Goal: Task Accomplishment & Management: Use online tool/utility

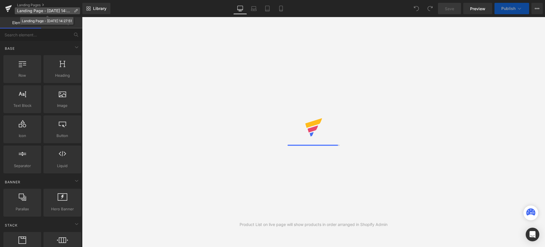
click at [75, 10] on icon at bounding box center [76, 11] width 4 height 4
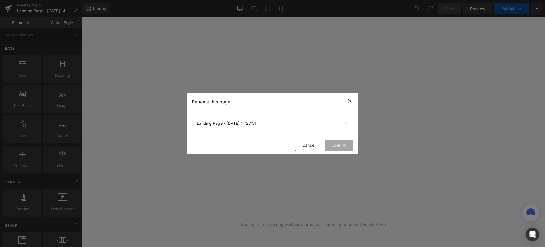
click at [222, 125] on input "Landing Page - [DATE] 14:27:51" at bounding box center [272, 123] width 161 height 11
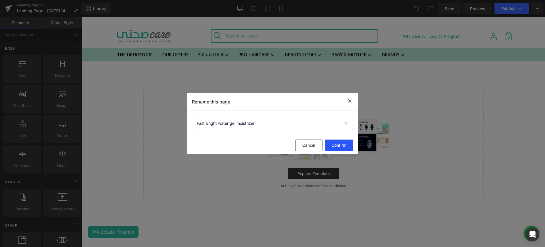
type input "Fast bright water gel moistrizer"
click at [334, 140] on button "Confirm" at bounding box center [339, 144] width 28 height 11
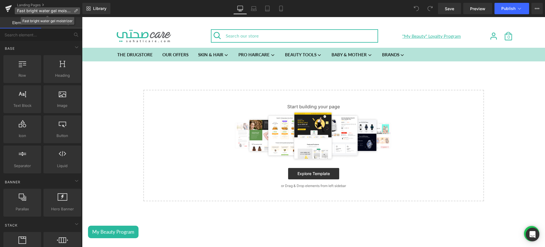
click at [76, 8] on p "Fast bright water gel moistrizer" at bounding box center [47, 10] width 65 height 7
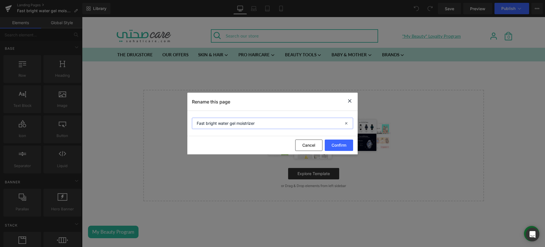
click at [263, 124] on input "Fast bright water gel moistrizer" at bounding box center [272, 123] width 161 height 11
paste input "Moisturizer"
drag, startPoint x: 256, startPoint y: 123, endPoint x: 238, endPoint y: 122, distance: 18.2
click at [238, 122] on input "Fast bright water gel moistrizerMoisturizer" at bounding box center [272, 123] width 161 height 11
type input "Fast bright water gel Moisturizer"
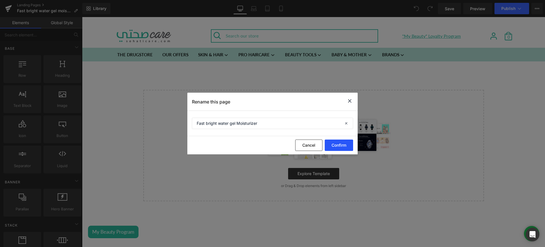
click at [339, 143] on button "Confirm" at bounding box center [339, 144] width 28 height 11
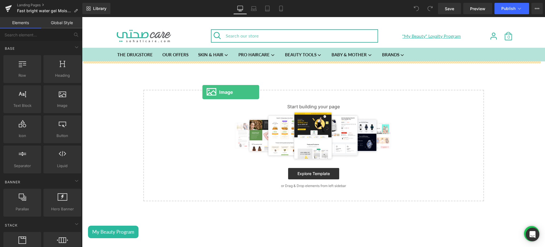
drag, startPoint x: 157, startPoint y: 119, endPoint x: 203, endPoint y: 92, distance: 53.2
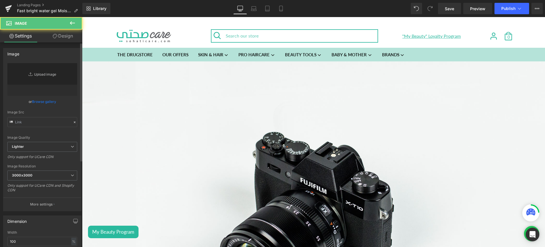
type input "//d1um8515vdn9kb.cloudfront.net/images/parallax.jpg"
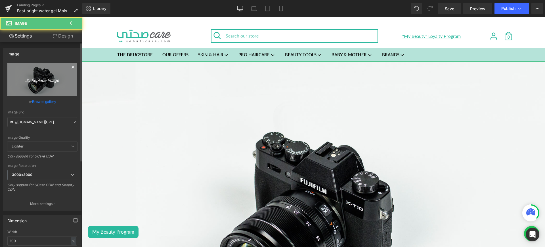
click at [51, 78] on icon "Replace Image" at bounding box center [42, 79] width 45 height 7
type input "C:\fakepath\garnier lp 1.jpg"
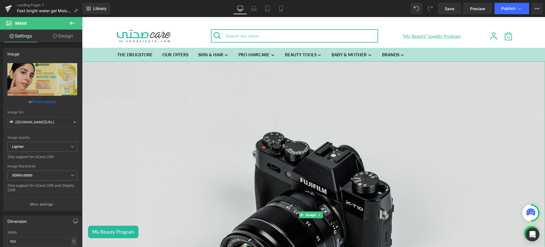
type input "https://ucarecdn.com/f1926d1c-a000-4441-925c-bbb7f2b8623d/-/format/auto/-/previ…"
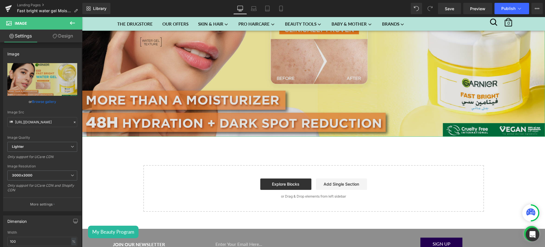
scroll to position [161, 0]
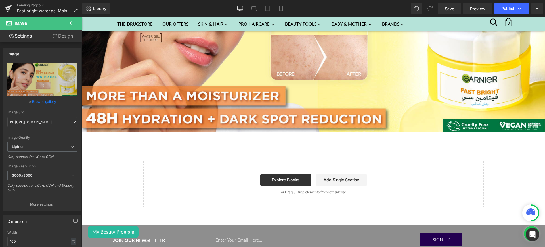
click at [72, 22] on icon at bounding box center [72, 23] width 7 height 7
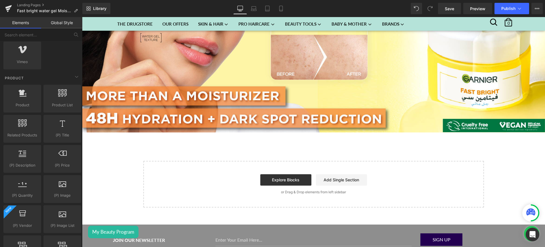
scroll to position [410, 0]
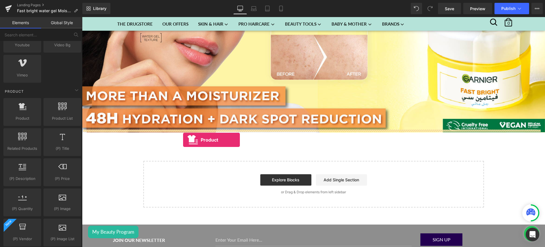
drag, startPoint x: 109, startPoint y: 130, endPoint x: 210, endPoint y: 155, distance: 103.6
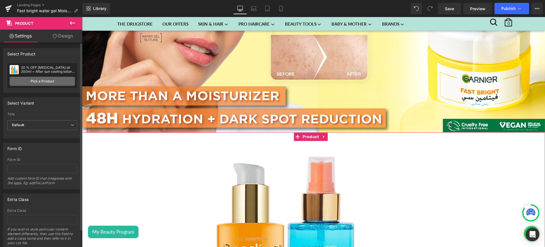
click at [31, 78] on link "Pick a Product" at bounding box center [42, 81] width 65 height 9
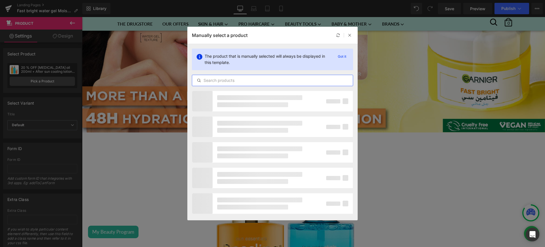
click at [214, 78] on input "text" at bounding box center [272, 80] width 161 height 7
paste input "Garnier - Skin Active - Fast Bright - Vitamin C Water Gel Moisturizer - 48 Hour…"
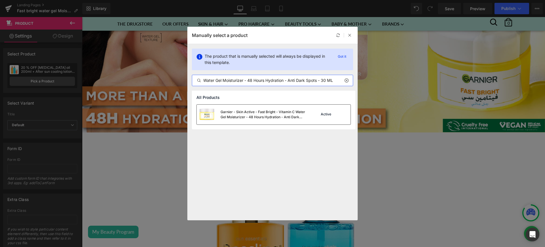
type input "Garnier - Skin Active - Fast Bright - Vitamin C Water Gel Moisturizer - 48 Hour…"
click at [274, 109] on div "Garnier - Skin Active - Fast Bright - Vitamin C Water Gel Moisturizer - 48 Hour…" at bounding box center [251, 115] width 109 height 20
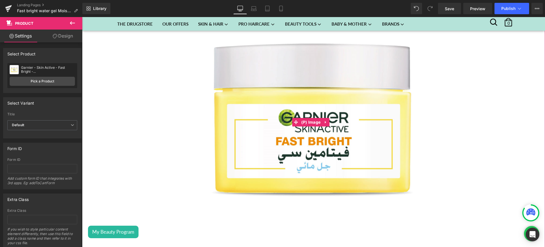
scroll to position [320, 0]
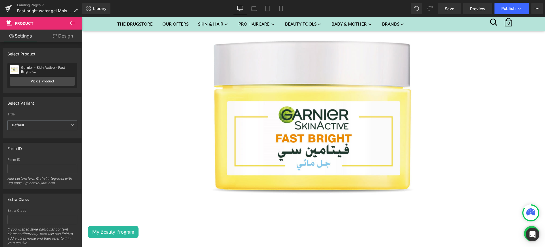
click at [75, 23] on icon at bounding box center [72, 23] width 7 height 7
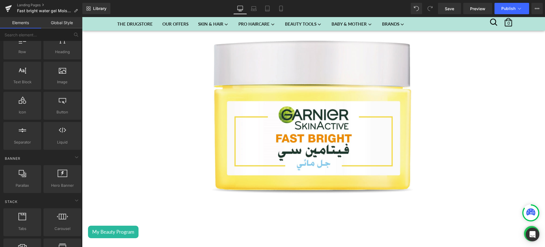
scroll to position [0, 0]
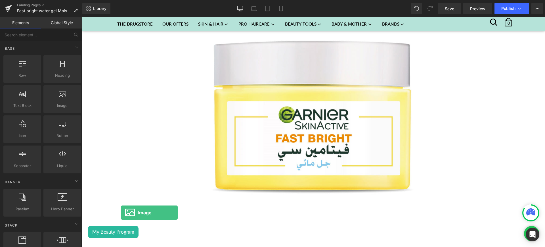
drag, startPoint x: 141, startPoint y: 126, endPoint x: 121, endPoint y: 223, distance: 99.6
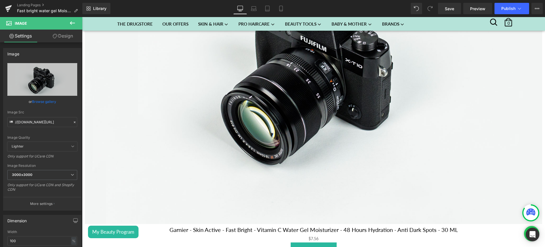
scroll to position [658, 0]
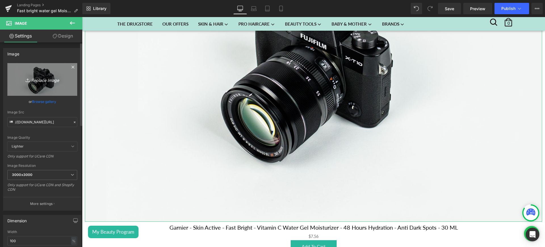
click at [49, 82] on icon "Replace Image" at bounding box center [42, 79] width 45 height 7
type input "C:\fakepath\garnier lp 2.jpg"
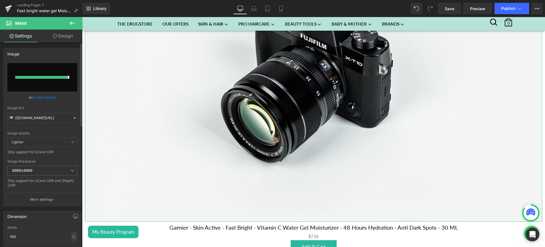
type input "https://ucarecdn.com/717dab05-1918-4622-b822-2a1f87a7df85/-/format/auto/-/previ…"
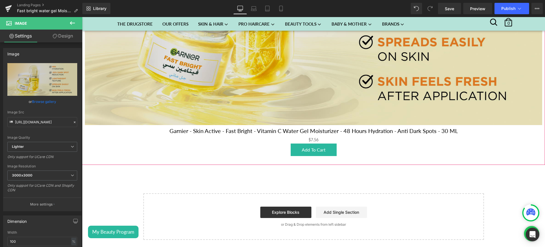
scroll to position [681, 0]
click at [252, 104] on img at bounding box center [314, 10] width 458 height 229
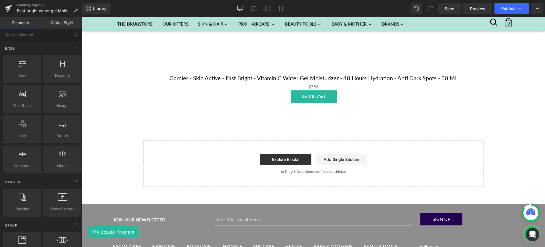
scroll to position [506, 0]
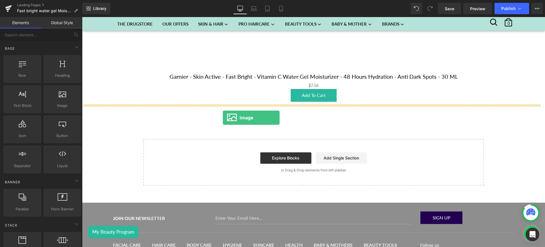
drag, startPoint x: 145, startPoint y: 110, endPoint x: 222, endPoint y: 118, distance: 77.1
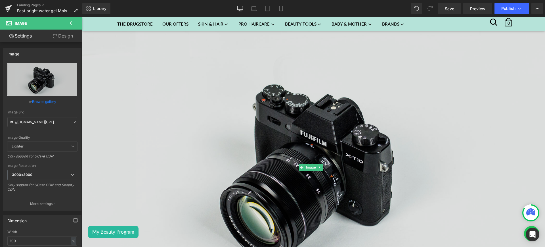
scroll to position [607, 0]
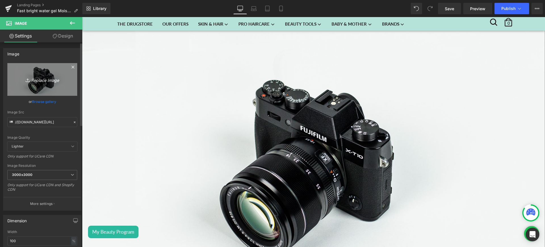
click at [47, 77] on icon "Replace Image" at bounding box center [42, 79] width 45 height 7
type input "C:\fakepath\garnier lp 2.jpg"
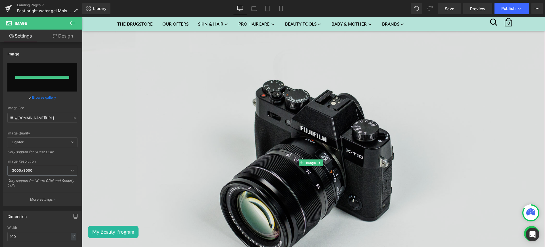
type input "https://ucarecdn.com/eb2f7810-2a66-42b0-979e-a19725df1f1a/-/format/auto/-/previ…"
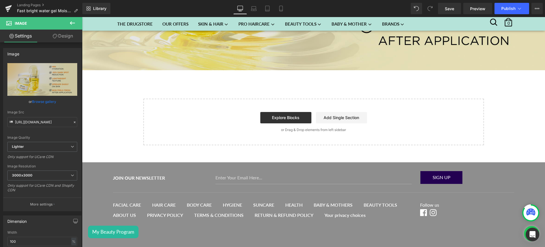
scroll to position [778, 0]
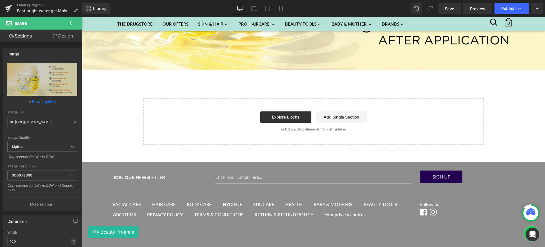
click at [73, 26] on icon at bounding box center [72, 23] width 7 height 7
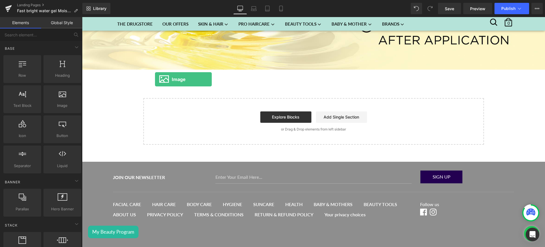
drag, startPoint x: 149, startPoint y: 123, endPoint x: 215, endPoint y: 77, distance: 80.2
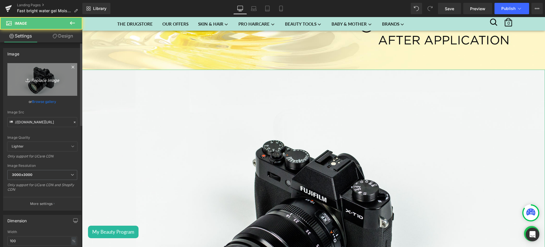
click at [52, 87] on link "Replace Image" at bounding box center [42, 79] width 70 height 33
type input "C:\fakepath\garnier lp 3.jpg"
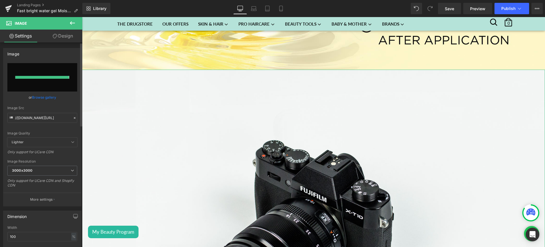
type input "https://ucarecdn.com/b7b497b9-51eb-4eaa-a801-880642d303fa/-/format/auto/-/previ…"
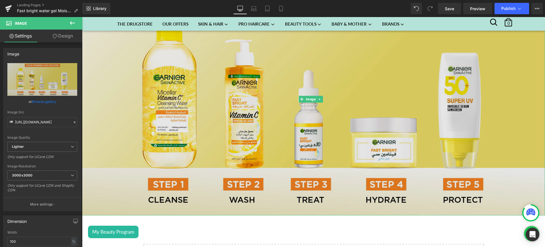
scroll to position [933, 0]
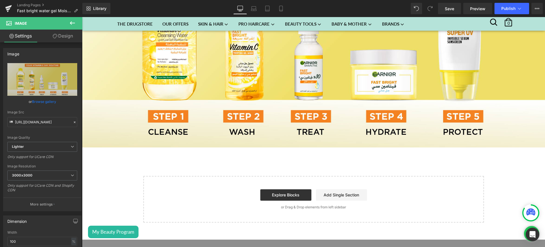
click at [73, 24] on icon at bounding box center [72, 23] width 7 height 7
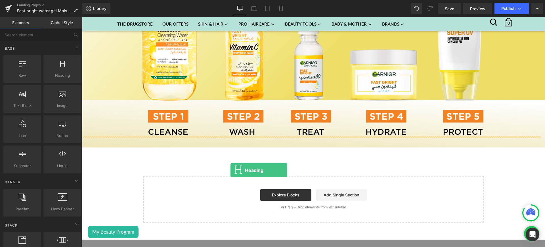
drag, startPoint x: 151, startPoint y: 91, endPoint x: 216, endPoint y: 158, distance: 93.6
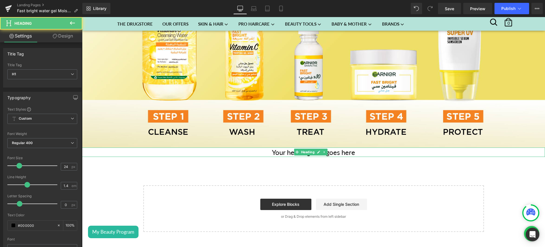
click at [345, 147] on h1 "Your heading text goes here" at bounding box center [313, 152] width 463 height 10
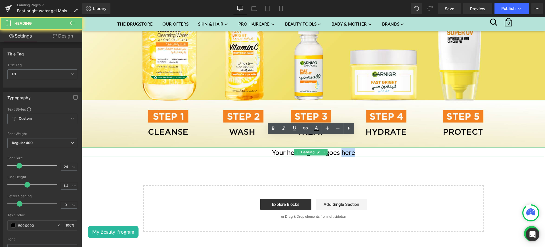
click at [345, 147] on h1 "Your heading text goes here" at bounding box center [313, 152] width 463 height 10
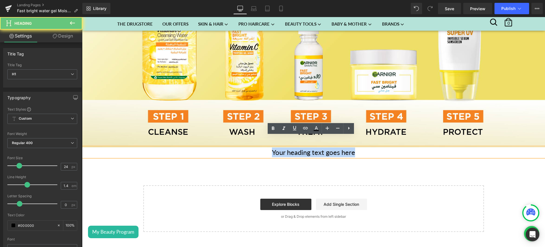
click at [345, 147] on h1 "Your heading text goes here" at bounding box center [313, 152] width 463 height 10
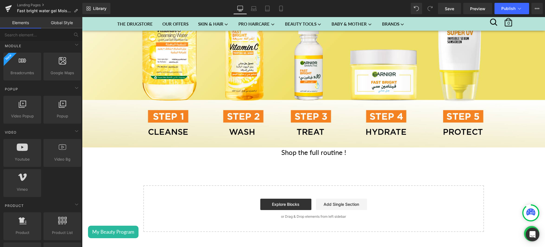
scroll to position [383, 0]
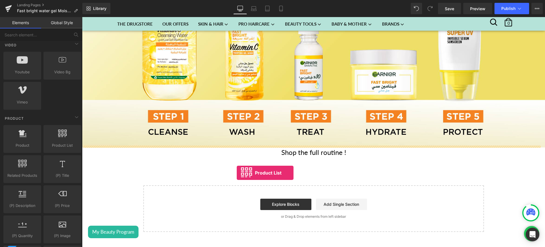
drag, startPoint x: 150, startPoint y: 159, endPoint x: 238, endPoint y: 173, distance: 89.3
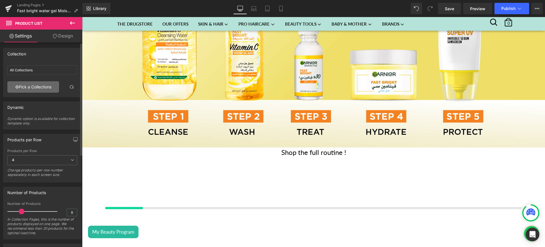
click at [36, 85] on link "Pick a Collections" at bounding box center [33, 86] width 52 height 11
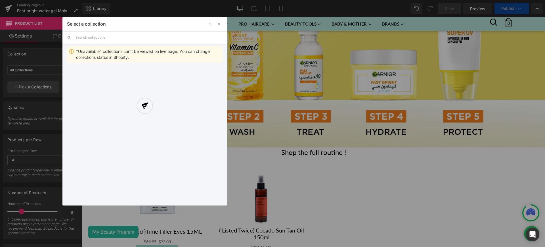
click at [103, 37] on div at bounding box center [144, 111] width 165 height 188
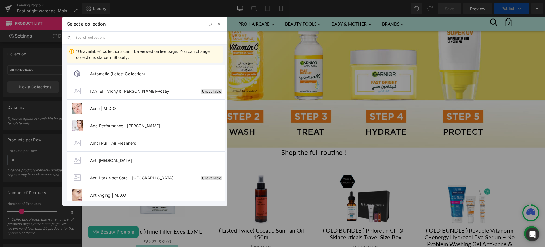
click at [91, 36] on input "text" at bounding box center [149, 37] width 147 height 12
paste input "Fast bright day routine"
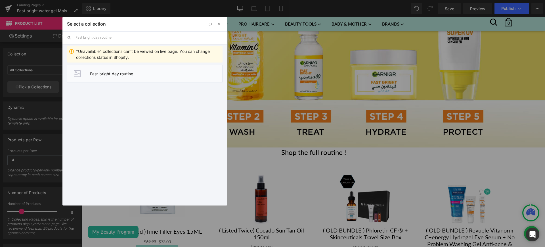
type input "Fast bright day routine"
click at [99, 77] on li "Fast bright day routine" at bounding box center [145, 74] width 156 height 18
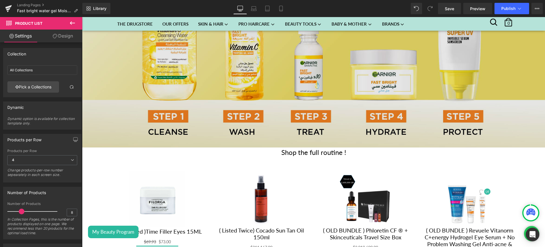
type input "Fast bright day routine"
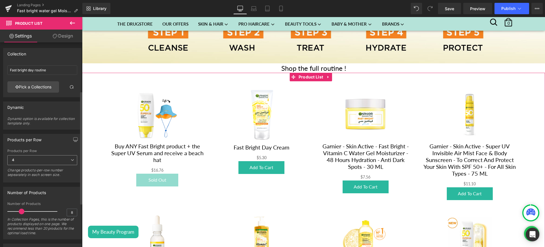
scroll to position [136, 0]
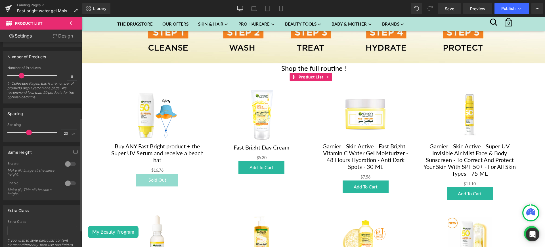
click at [64, 183] on div at bounding box center [71, 183] width 14 height 9
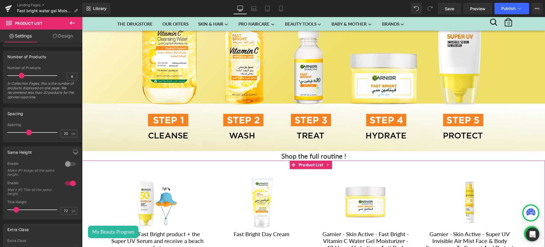
scroll to position [928, 0]
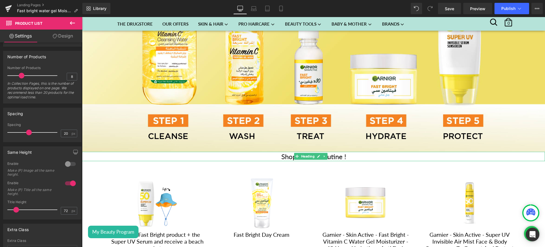
click at [347, 152] on h1 "Shop the full routine !" at bounding box center [313, 157] width 463 height 10
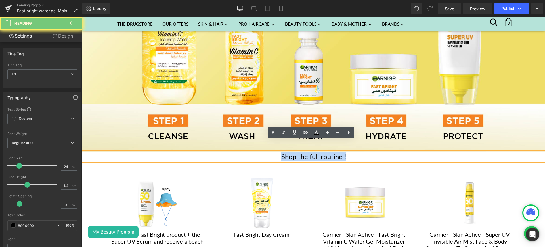
click at [347, 152] on h1 "Shop the full routine !" at bounding box center [313, 157] width 463 height 10
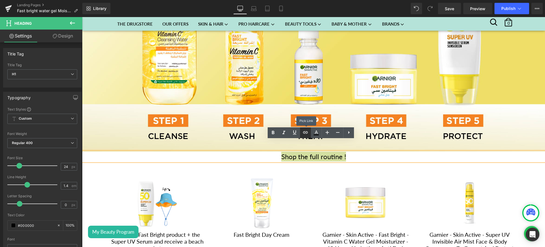
click at [305, 134] on icon at bounding box center [305, 132] width 7 height 7
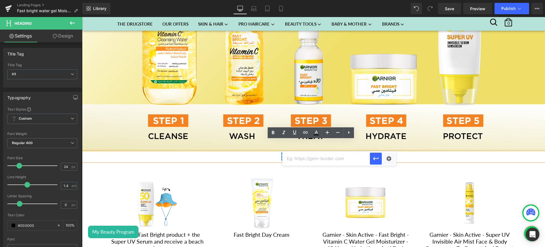
click at [300, 164] on input "text" at bounding box center [326, 158] width 87 height 14
paste input "https://sohaticare.com/collections/fast-bright-day-routine"
type input "https://sohaticare.com/collections/fast-bright-day-routine"
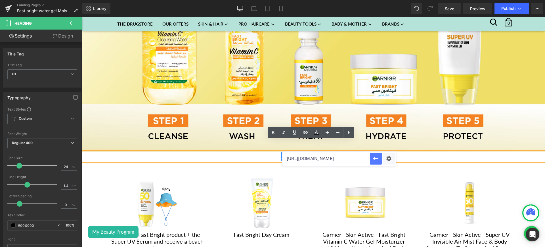
click at [376, 161] on icon "button" at bounding box center [376, 158] width 7 height 7
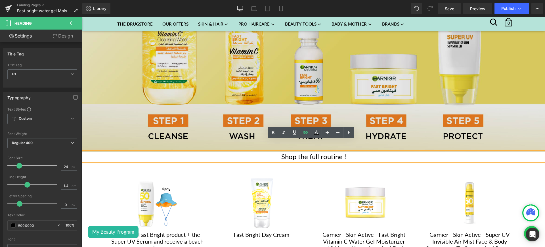
click at [239, 92] on img at bounding box center [313, 36] width 463 height 232
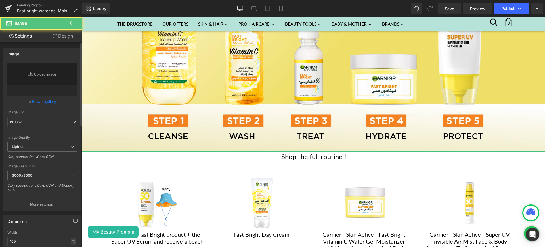
type input "https://ucarecdn.com/b7b497b9-51eb-4eaa-a801-880642d303fa/-/format/auto/-/previ…"
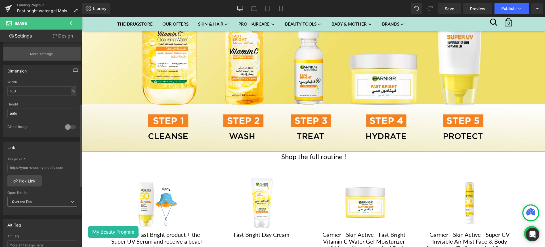
scroll to position [152, 0]
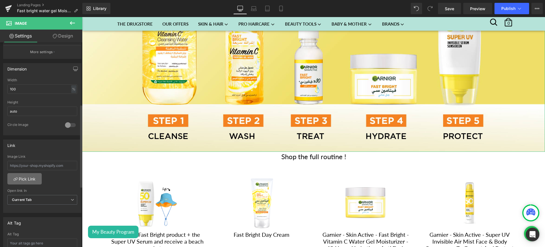
click at [30, 182] on link "Pick Link" at bounding box center [24, 178] width 34 height 11
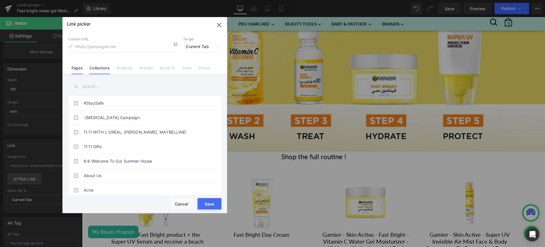
click at [101, 68] on link "Collections" at bounding box center [99, 70] width 20 height 9
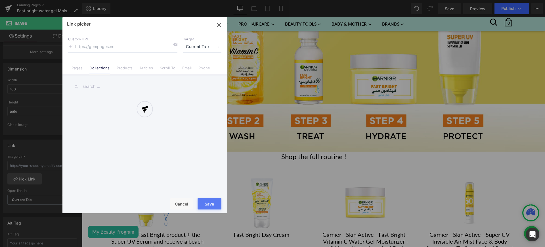
click at [85, 48] on div at bounding box center [144, 115] width 165 height 196
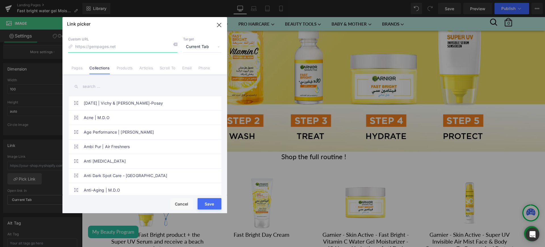
click at [88, 47] on input at bounding box center [122, 46] width 109 height 11
paste input "https://sohaticare.com/collections/fast-bright-day-routine"
type input "https://sohaticare.com/collections/fast-bright-day-routine"
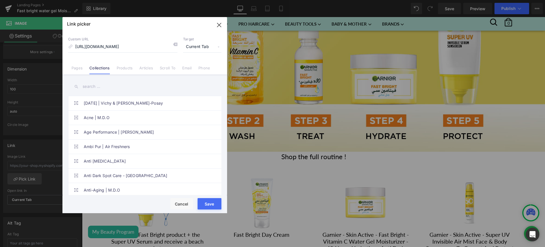
click at [102, 91] on input "text" at bounding box center [144, 86] width 153 height 13
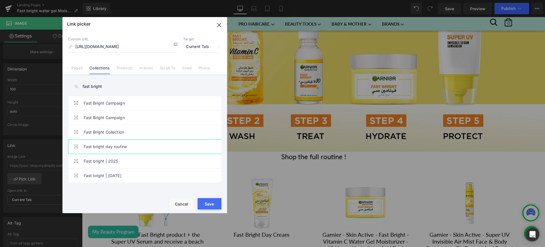
type input "fast bright"
click at [120, 147] on link "Fast bright day routine" at bounding box center [146, 146] width 125 height 14
type input "/collections/fast-bright-day-routine"
click at [211, 203] on button "Save" at bounding box center [210, 203] width 24 height 11
type input "/collections/fast-bright-day-routine"
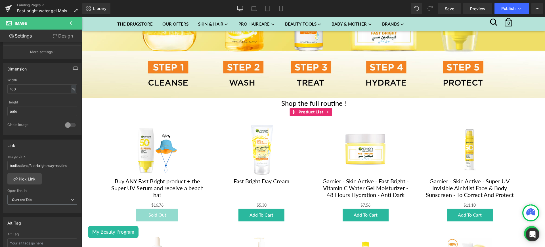
scroll to position [1010, 0]
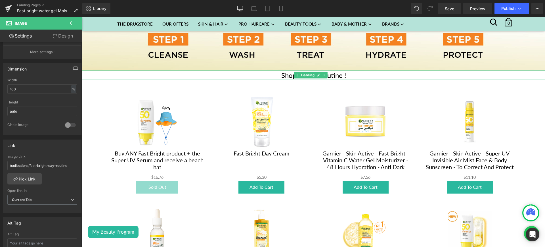
click at [354, 70] on h1 "Shop the full routine !" at bounding box center [313, 75] width 463 height 10
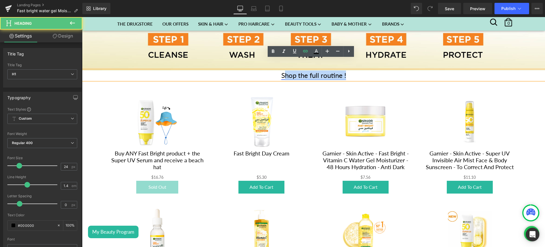
drag, startPoint x: 343, startPoint y: 62, endPoint x: 281, endPoint y: 67, distance: 62.4
click at [281, 70] on h1 "Shop the full routine !" at bounding box center [313, 75] width 463 height 10
click at [277, 70] on h1 "Shop the full routine !" at bounding box center [313, 75] width 463 height 10
drag, startPoint x: 277, startPoint y: 66, endPoint x: 352, endPoint y: 62, distance: 75.1
click at [352, 70] on h1 "Shop the full routine !" at bounding box center [313, 75] width 463 height 10
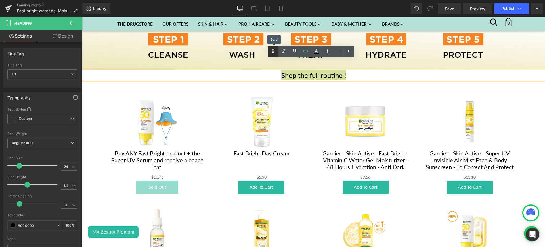
click at [276, 50] on icon at bounding box center [273, 51] width 7 height 7
click at [286, 50] on icon at bounding box center [284, 51] width 7 height 7
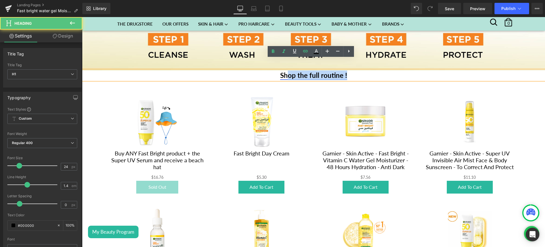
drag, startPoint x: 350, startPoint y: 61, endPoint x: 282, endPoint y: 64, distance: 67.9
click at [282, 70] on h1 "Shop the full routine !" at bounding box center [313, 75] width 463 height 10
drag, startPoint x: 273, startPoint y: 63, endPoint x: 341, endPoint y: 64, distance: 68.2
click at [341, 70] on h1 "Shop the full routine !" at bounding box center [313, 75] width 463 height 10
drag, startPoint x: 349, startPoint y: 64, endPoint x: 268, endPoint y: 66, distance: 80.7
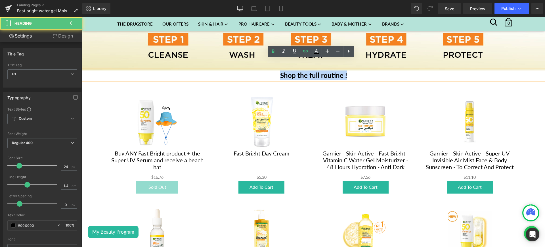
click at [268, 70] on h1 "Shop the full routine !" at bounding box center [313, 75] width 463 height 10
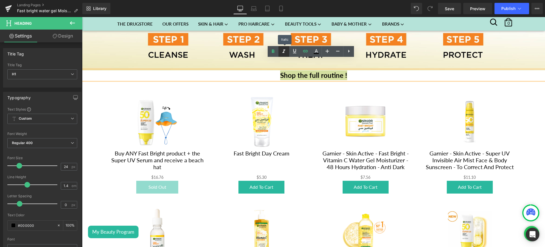
click at [284, 49] on icon at bounding box center [284, 51] width 7 height 7
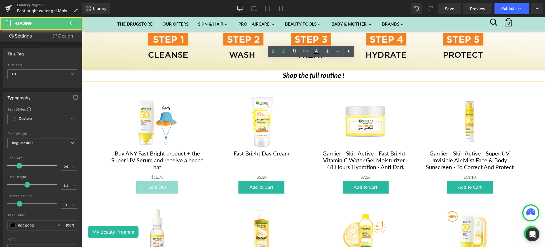
click at [350, 70] on h1 "Shop the full routine !" at bounding box center [313, 75] width 463 height 10
click at [316, 93] on div "Sale Off (P) Image Garnier - Skin Active - Fast Bright - Vitamin C Water Gel Mo…" at bounding box center [366, 143] width 104 height 111
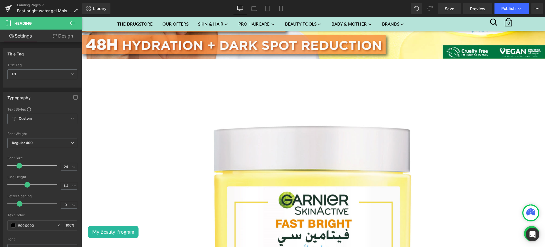
scroll to position [235, 0]
click at [292, 94] on img at bounding box center [313, 204] width 275 height 275
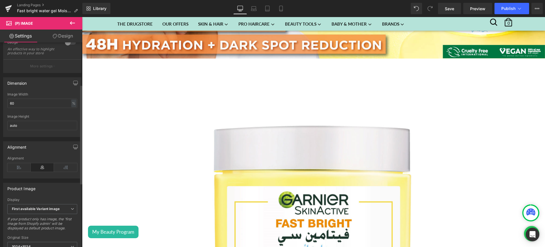
scroll to position [59, 0]
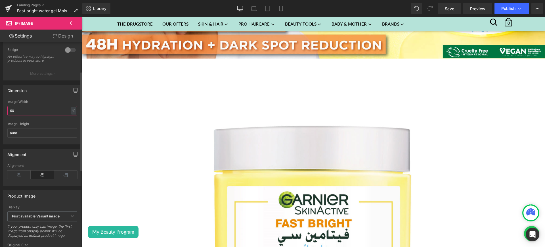
click at [11, 115] on input "60" at bounding box center [42, 110] width 70 height 9
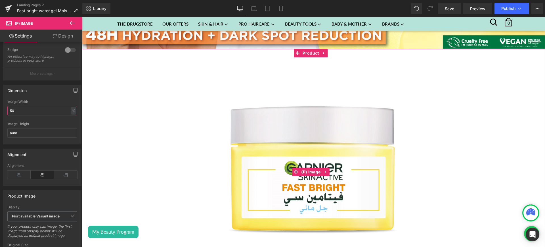
scroll to position [246, 0]
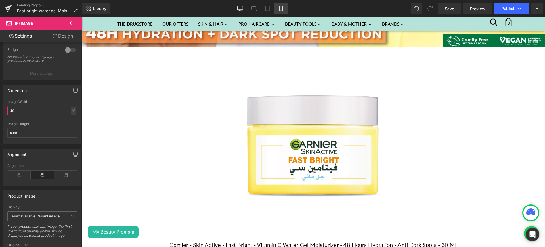
type input "40"
click at [286, 4] on link "Mobile" at bounding box center [281, 8] width 14 height 11
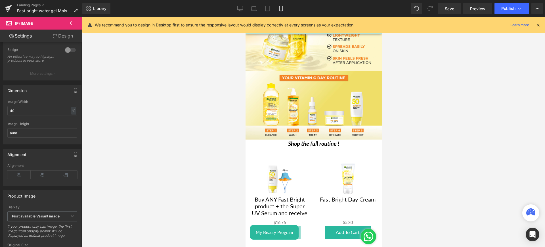
scroll to position [62, 0]
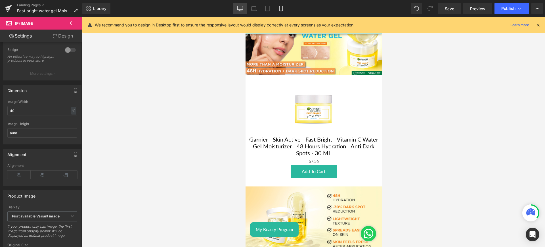
click at [241, 7] on icon at bounding box center [240, 9] width 6 height 6
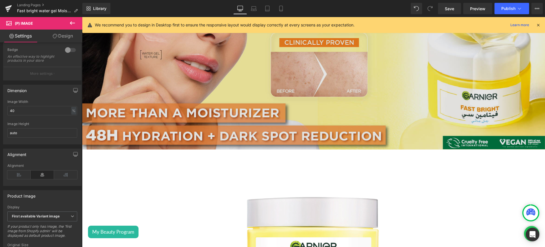
scroll to position [75, 0]
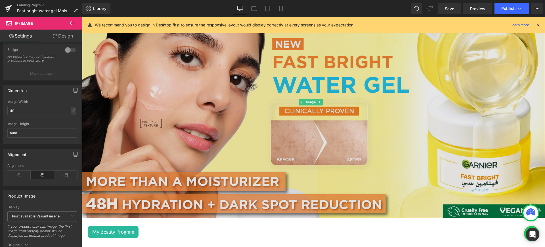
click at [163, 99] on img at bounding box center [313, 102] width 463 height 232
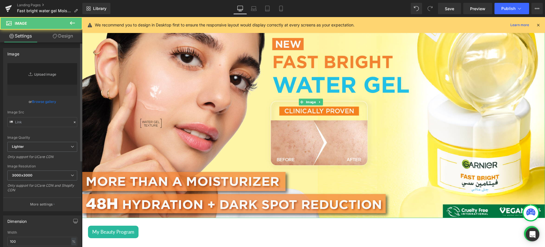
type input "https://ucarecdn.com/f1926d1c-a000-4441-925c-bbb7f2b8623d/-/format/auto/-/previ…"
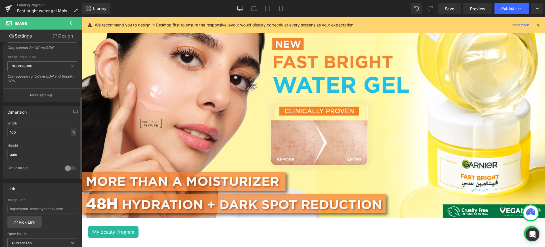
scroll to position [176, 0]
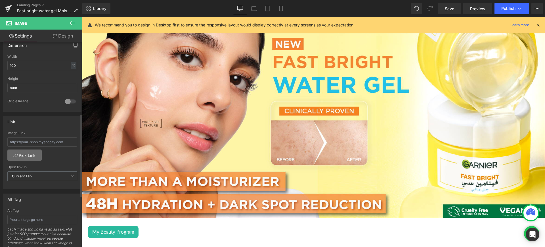
click at [31, 157] on link "Pick Link" at bounding box center [24, 154] width 34 height 11
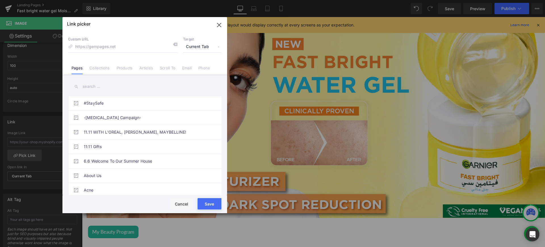
click at [99, 68] on div "Link picker Back to Library Insert Custom URL Target Current Tab Current Tab Ne…" at bounding box center [144, 115] width 165 height 196
click at [99, 68] on link "Collections" at bounding box center [99, 70] width 20 height 9
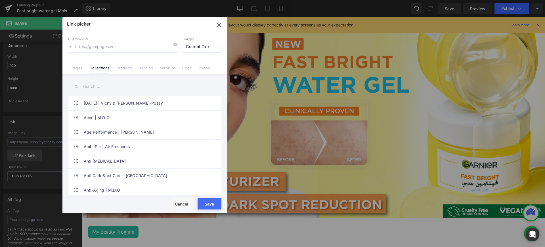
click at [90, 86] on input "text" at bounding box center [144, 86] width 153 height 13
paste input "Fast bright day routine"
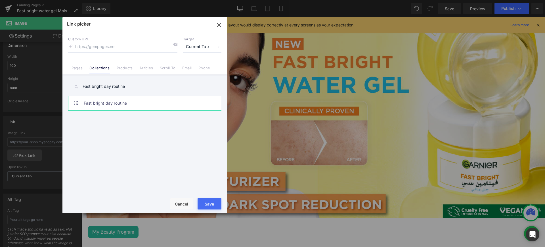
type input "Fast bright day routine"
click at [148, 110] on link "Fast bright day routine" at bounding box center [146, 103] width 125 height 14
type input "/collections/fast-bright-day-routine"
click at [210, 200] on button "Save" at bounding box center [210, 203] width 24 height 11
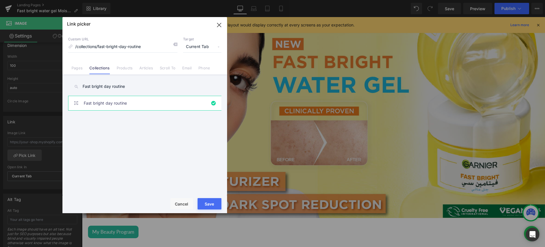
type input "/collections/fast-bright-day-routine"
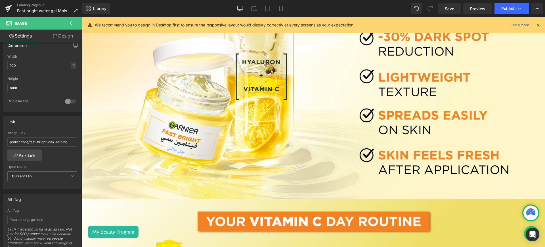
scroll to position [567, 0]
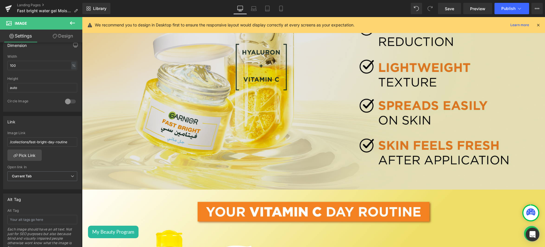
click at [209, 101] on img at bounding box center [313, 74] width 463 height 232
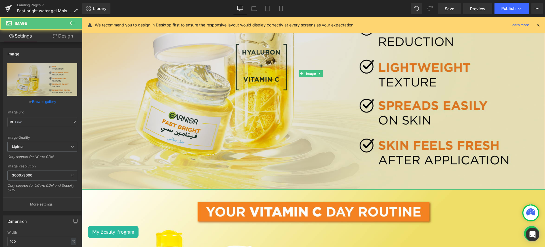
type input "https://ucarecdn.com/eb2f7810-2a66-42b0-979e-a19725df1f1a/-/format/auto/-/previ…"
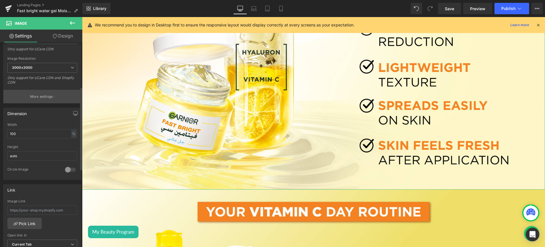
scroll to position [109, 0]
click at [31, 220] on link "Pick Link" at bounding box center [24, 221] width 34 height 11
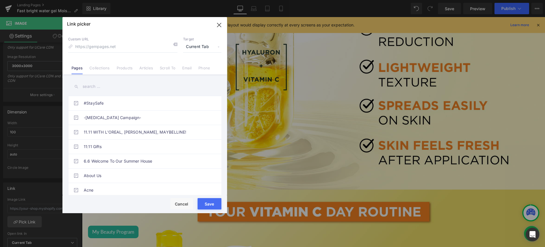
click at [98, 68] on div "Link picker Back to Library Insert Custom URL Target Current Tab Current Tab Ne…" at bounding box center [144, 115] width 165 height 196
click at [99, 69] on link "Collections" at bounding box center [99, 70] width 20 height 9
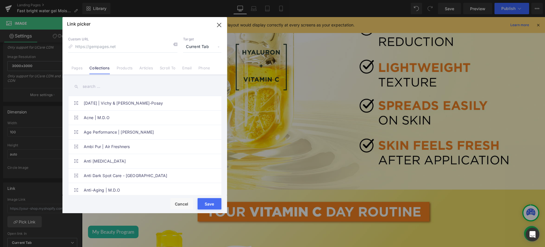
click at [91, 88] on div "Link picker Back to Library Insert Custom URL Target Current Tab Current Tab Ne…" at bounding box center [144, 115] width 165 height 196
click at [91, 88] on input "text" at bounding box center [144, 86] width 153 height 13
paste input "Fast bright day routine"
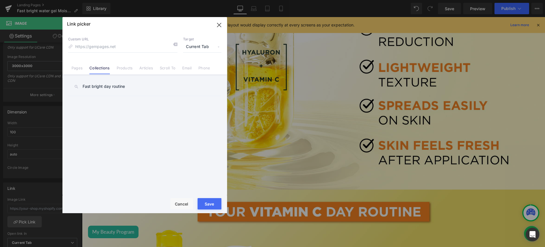
type input "Fast bright day routine"
click at [210, 201] on button "Save" at bounding box center [210, 203] width 24 height 11
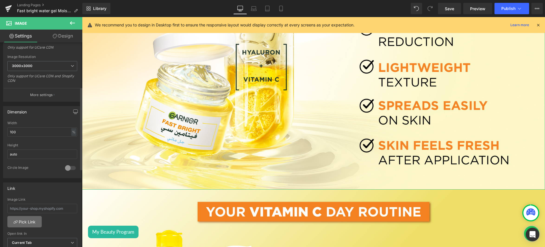
click at [26, 220] on link "Pick Link" at bounding box center [24, 221] width 34 height 11
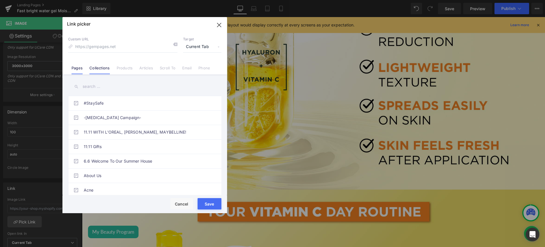
click at [106, 66] on link "Collections" at bounding box center [99, 70] width 20 height 9
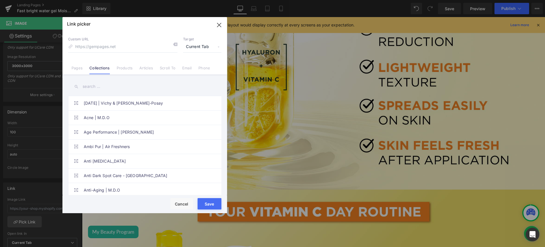
click at [100, 84] on input "text" at bounding box center [144, 86] width 153 height 13
paste input "Fast bright day routine"
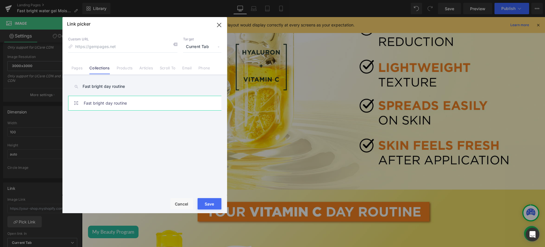
type input "Fast bright day routine"
click at [111, 106] on link "Fast bright day routine" at bounding box center [146, 103] width 125 height 14
type input "/collections/fast-bright-day-routine"
click at [214, 206] on button "Save" at bounding box center [210, 203] width 24 height 11
type input "/collections/fast-bright-day-routine"
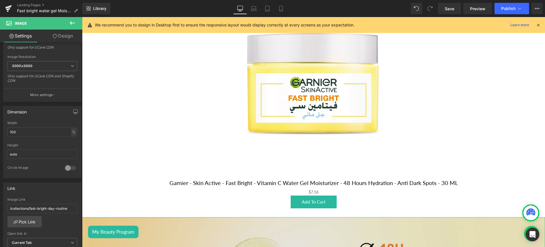
scroll to position [307, 0]
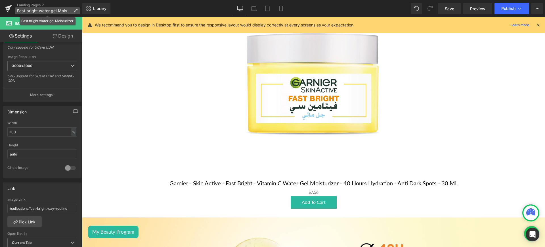
click at [76, 9] on icon at bounding box center [76, 11] width 4 height 4
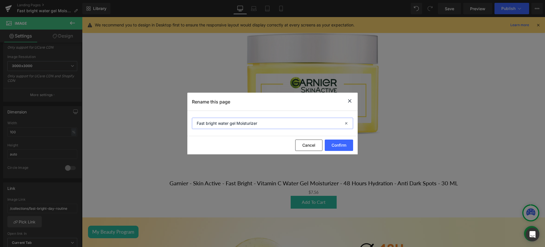
click at [238, 126] on input "Fast bright water gel Moisturizer" at bounding box center [272, 123] width 161 height 11
click at [342, 151] on button "Confirm" at bounding box center [339, 144] width 28 height 11
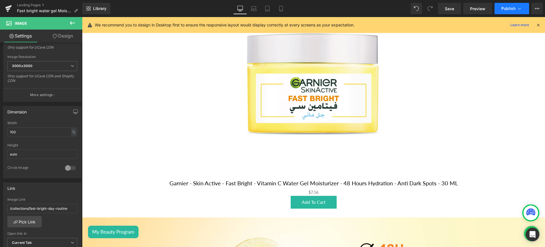
click at [516, 8] on span "Publish" at bounding box center [509, 8] width 14 height 5
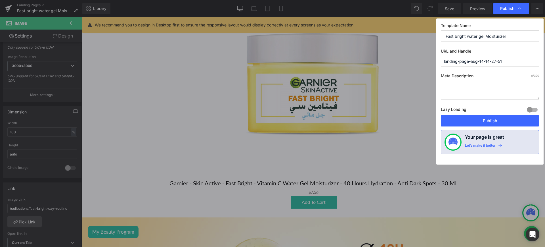
click at [481, 64] on input "landing-page-aug-14-14-27-51" at bounding box center [490, 61] width 98 height 11
paste input "Fast bright water gel Moisturizer"
type input "fast-bright-water-gel-moisturizer"
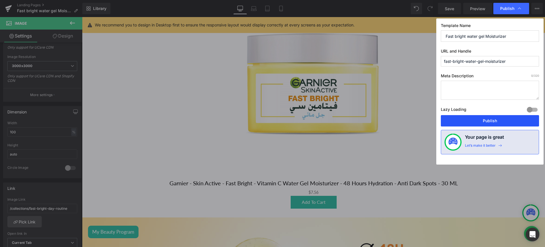
click at [469, 121] on button "Publish" at bounding box center [490, 120] width 98 height 11
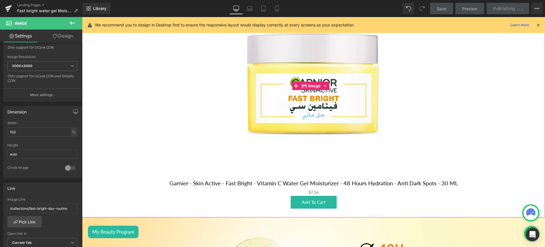
scroll to position [132, 0]
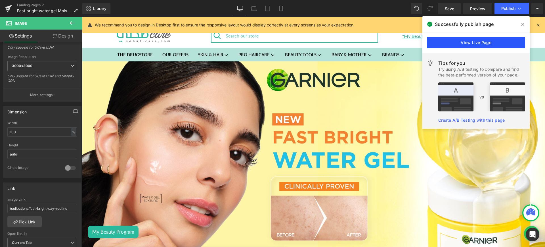
click at [441, 43] on link "View Live Page" at bounding box center [476, 42] width 98 height 11
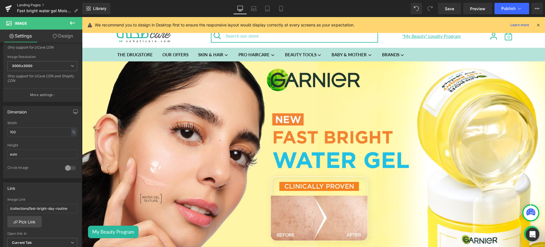
click at [37, 4] on link "Landing Pages" at bounding box center [49, 5] width 65 height 5
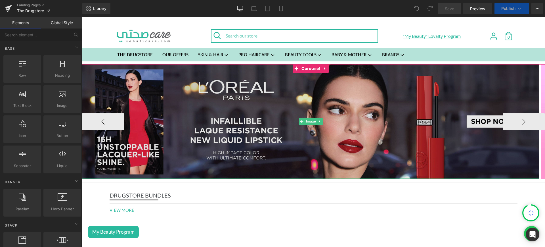
click at [267, 109] on img at bounding box center [311, 121] width 458 height 114
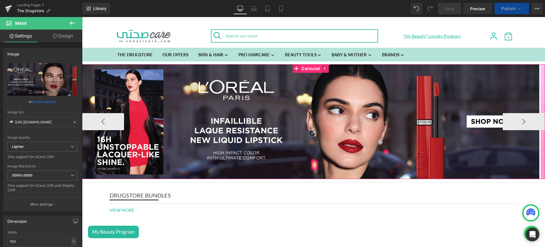
click at [314, 65] on span "Carousel" at bounding box center [310, 68] width 21 height 9
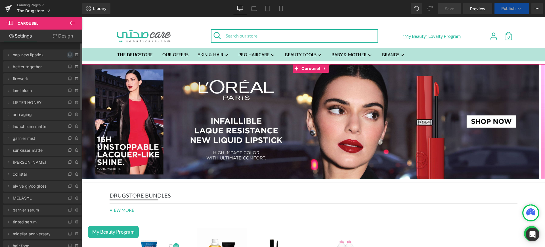
click at [69, 53] on icon at bounding box center [70, 54] width 2 height 3
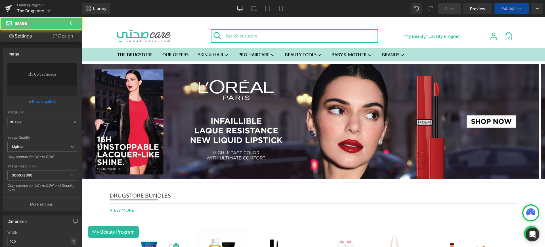
click at [278, 97] on img at bounding box center [311, 121] width 458 height 114
click at [43, 80] on link "Replace Image" at bounding box center [42, 79] width 70 height 33
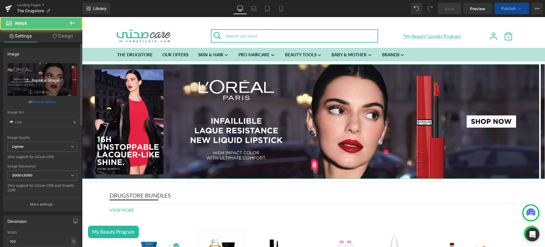
type input "[URL][DOMAIN_NAME]"
type input "C:\fakepath\garnier web.jpg"
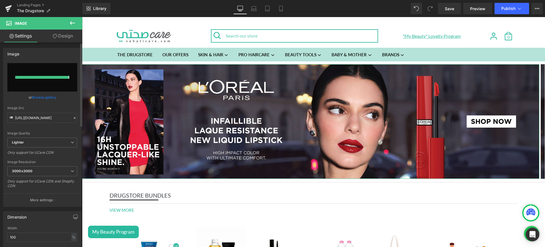
type input "[URL][DOMAIN_NAME]"
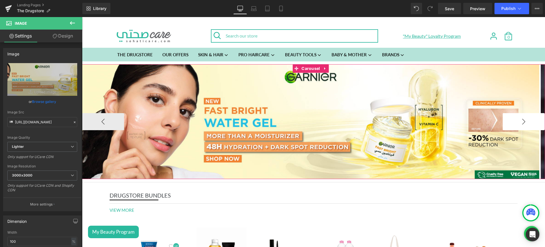
click at [508, 125] on button "›" at bounding box center [524, 121] width 42 height 17
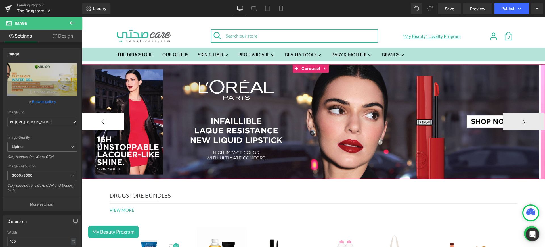
click at [110, 120] on button "‹" at bounding box center [103, 121] width 42 height 17
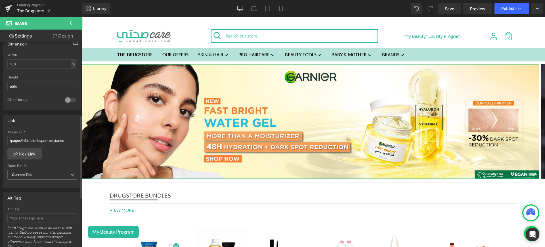
scroll to position [179, 0]
click at [27, 150] on link "Pick Link" at bounding box center [24, 151] width 34 height 11
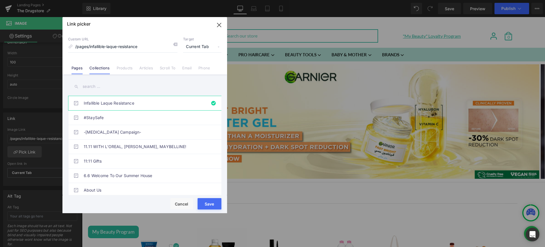
click at [99, 71] on link "Collections" at bounding box center [99, 70] width 20 height 9
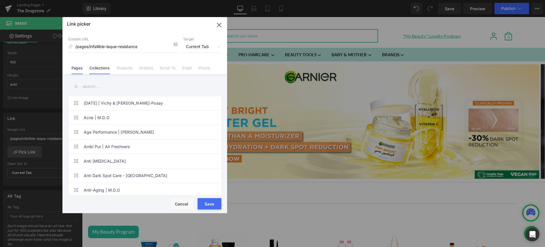
click at [86, 66] on li "Pages" at bounding box center [77, 66] width 18 height 10
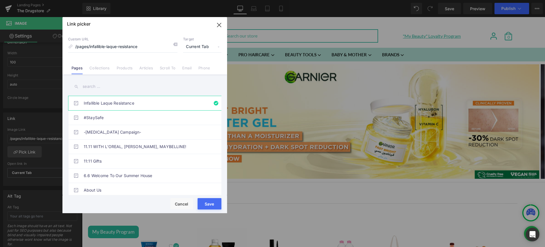
click at [86, 82] on input "text" at bounding box center [144, 86] width 153 height 13
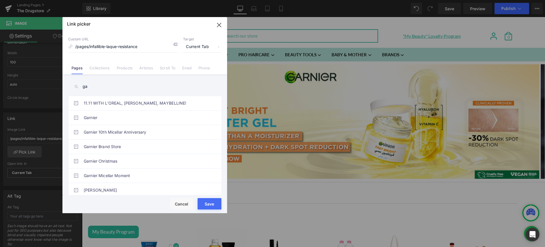
type input "g"
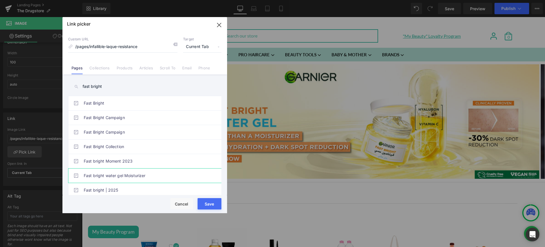
type input "fast bright"
click at [135, 177] on link "Fast bright water gel Moisturizer" at bounding box center [146, 175] width 125 height 14
type input "/pages/fast-bright-water-gel-moisturizer"
click at [213, 205] on button "Save" at bounding box center [210, 203] width 24 height 11
type input "/pages/fast-bright-water-gel-moisturizer"
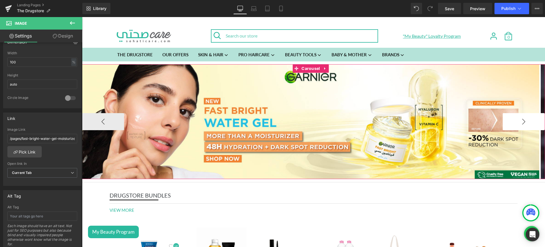
click at [520, 114] on button "›" at bounding box center [524, 121] width 42 height 17
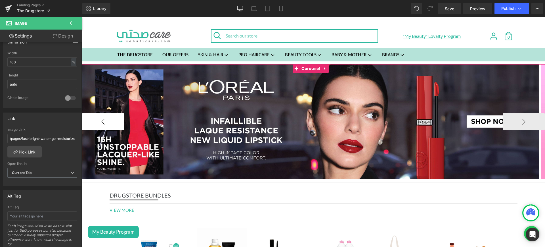
click at [108, 127] on button "‹" at bounding box center [103, 121] width 42 height 17
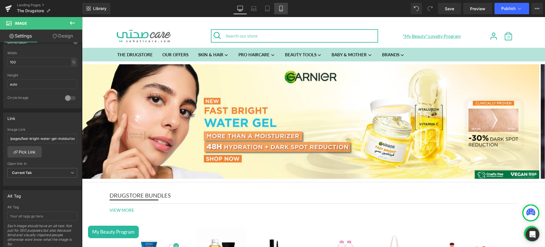
click at [278, 9] on link "Mobile" at bounding box center [281, 8] width 14 height 11
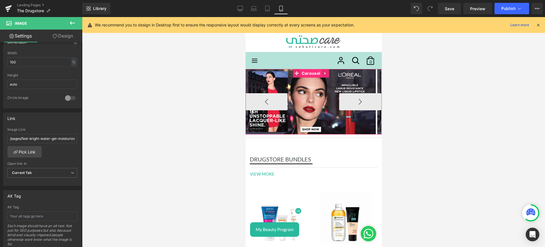
click at [311, 76] on span "Carousel" at bounding box center [310, 73] width 21 height 9
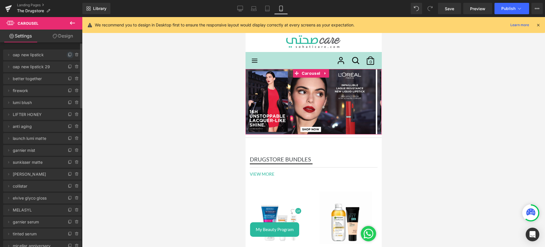
click at [68, 56] on icon at bounding box center [70, 55] width 5 height 5
click at [75, 64] on icon at bounding box center [77, 66] width 5 height 5
click at [71, 64] on button "Delete" at bounding box center [71, 66] width 18 height 7
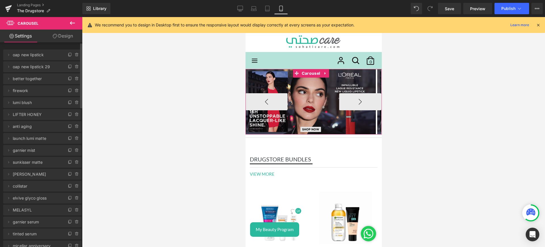
click at [291, 93] on img at bounding box center [310, 101] width 130 height 65
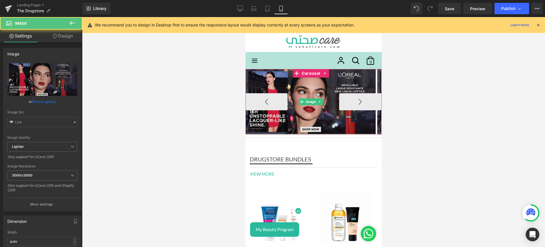
type input "[URL][DOMAIN_NAME]"
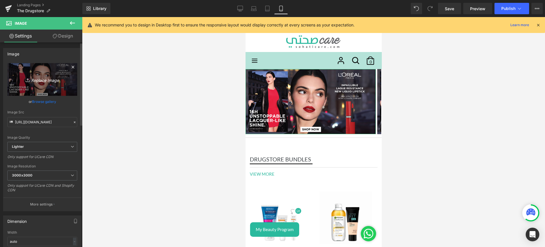
click at [43, 80] on icon "Replace Image" at bounding box center [42, 79] width 45 height 7
type input "C:\fakepath\garnier mob.jpg"
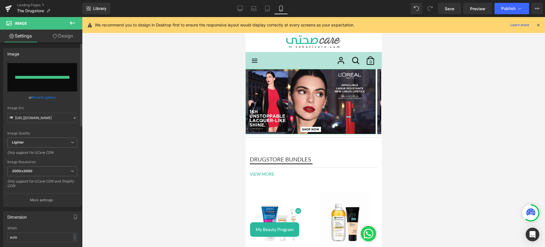
type input "[URL][DOMAIN_NAME]"
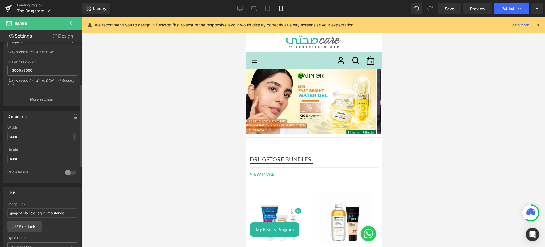
scroll to position [105, 0]
click at [24, 227] on link "Pick Link" at bounding box center [24, 225] width 34 height 11
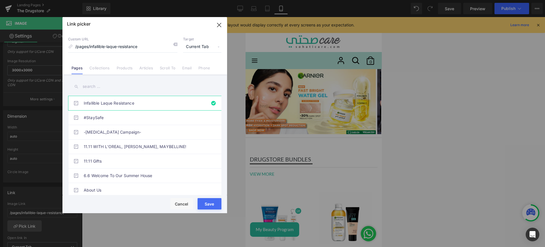
click at [92, 84] on input "text" at bounding box center [144, 86] width 153 height 13
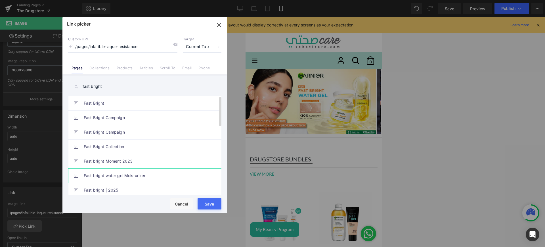
type input "fast bright"
click at [125, 175] on link "Fast bright water gel Moisturizer" at bounding box center [146, 175] width 125 height 14
type input "/pages/fast-bright-water-gel-moisturizer"
click at [207, 204] on button "Save" at bounding box center [210, 203] width 24 height 11
type input "/pages/fast-bright-water-gel-moisturizer"
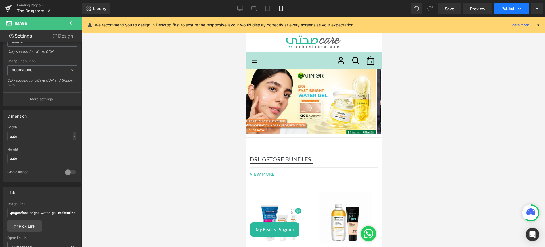
click at [505, 8] on span "Publish" at bounding box center [509, 8] width 14 height 5
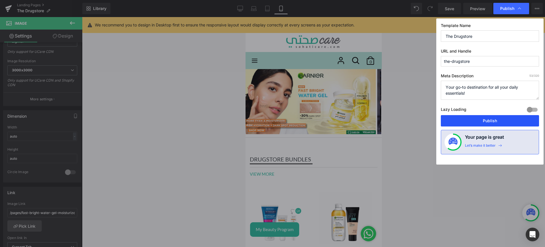
click at [465, 119] on button "Publish" at bounding box center [490, 120] width 98 height 11
